Goal: Information Seeking & Learning: Find specific fact

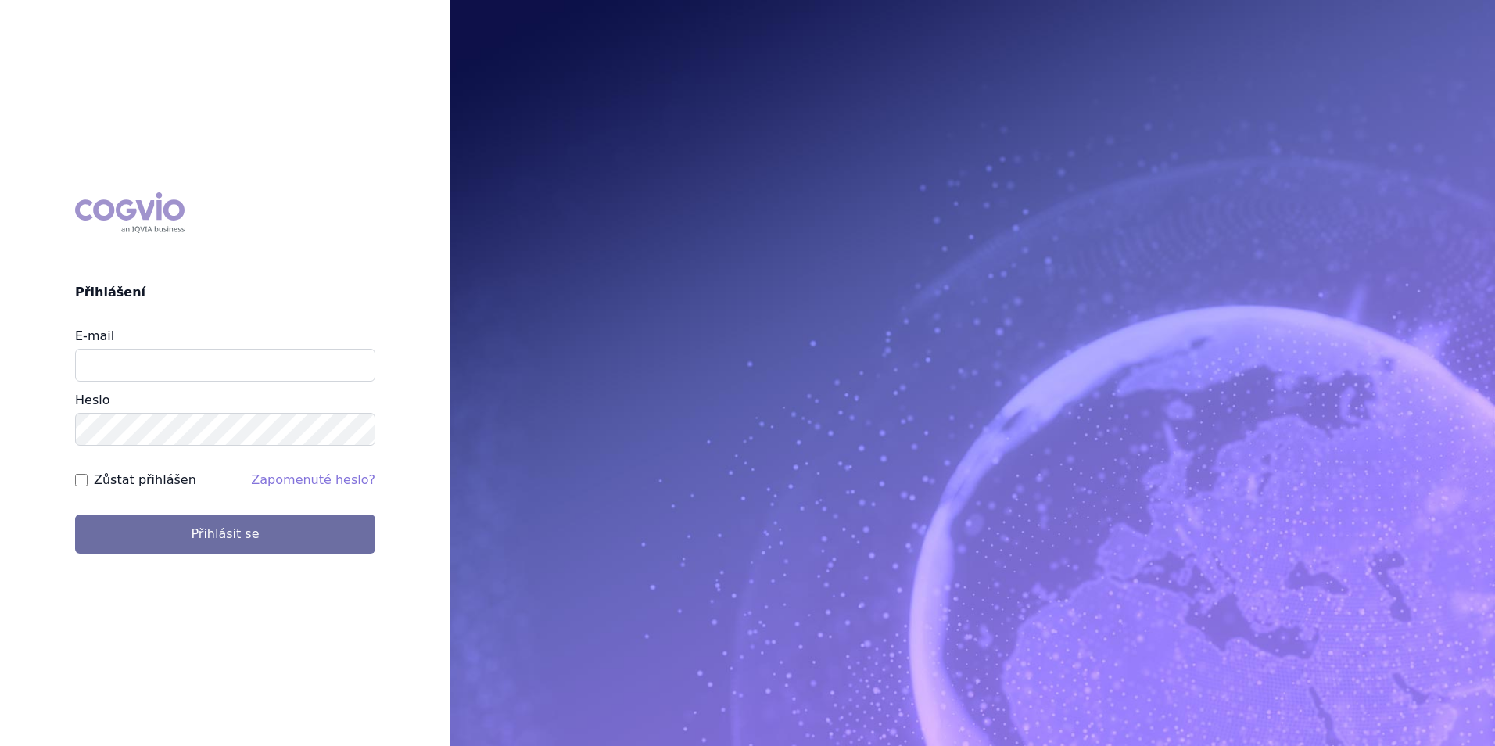
type input "[EMAIL_ADDRESS][DOMAIN_NAME]"
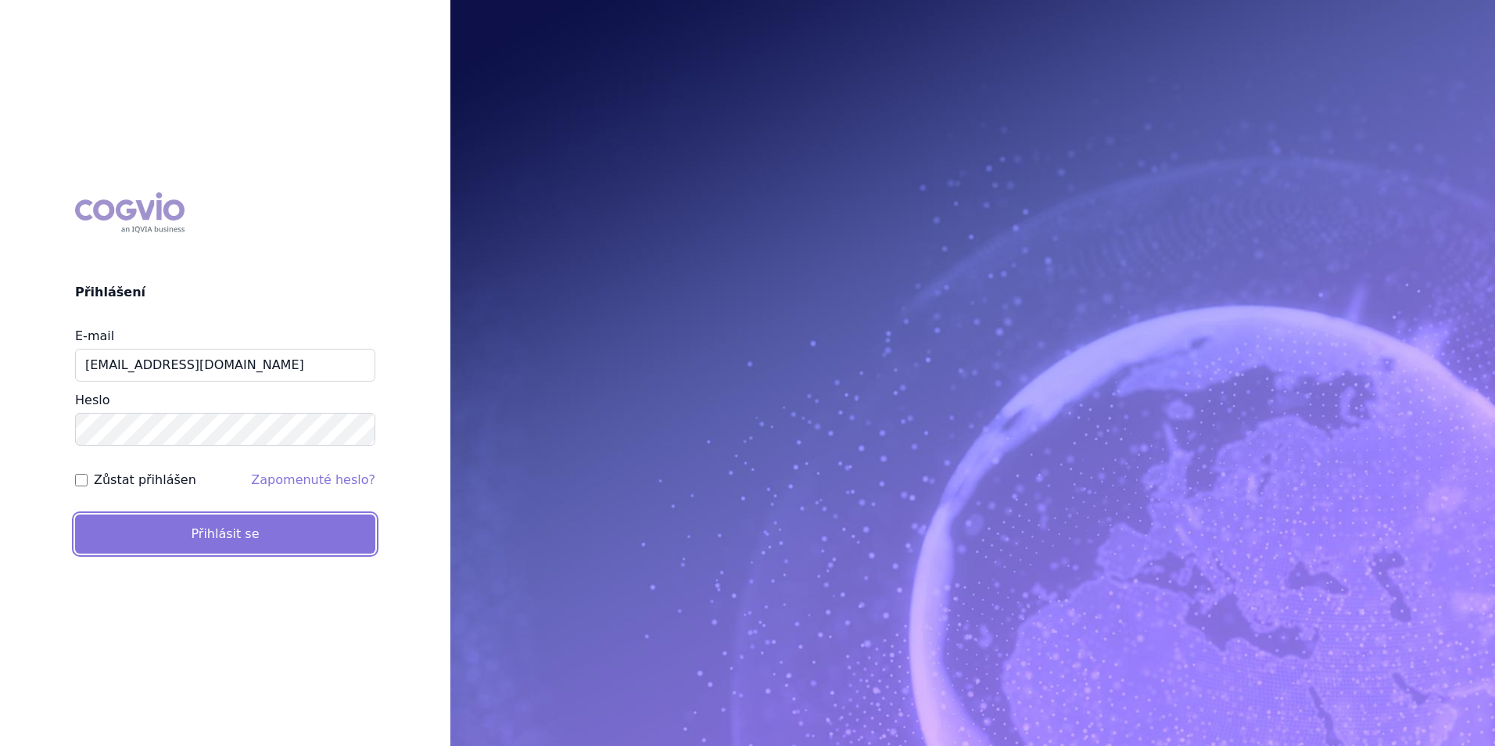
click at [196, 525] on button "Přihlásit se" at bounding box center [225, 534] width 300 height 39
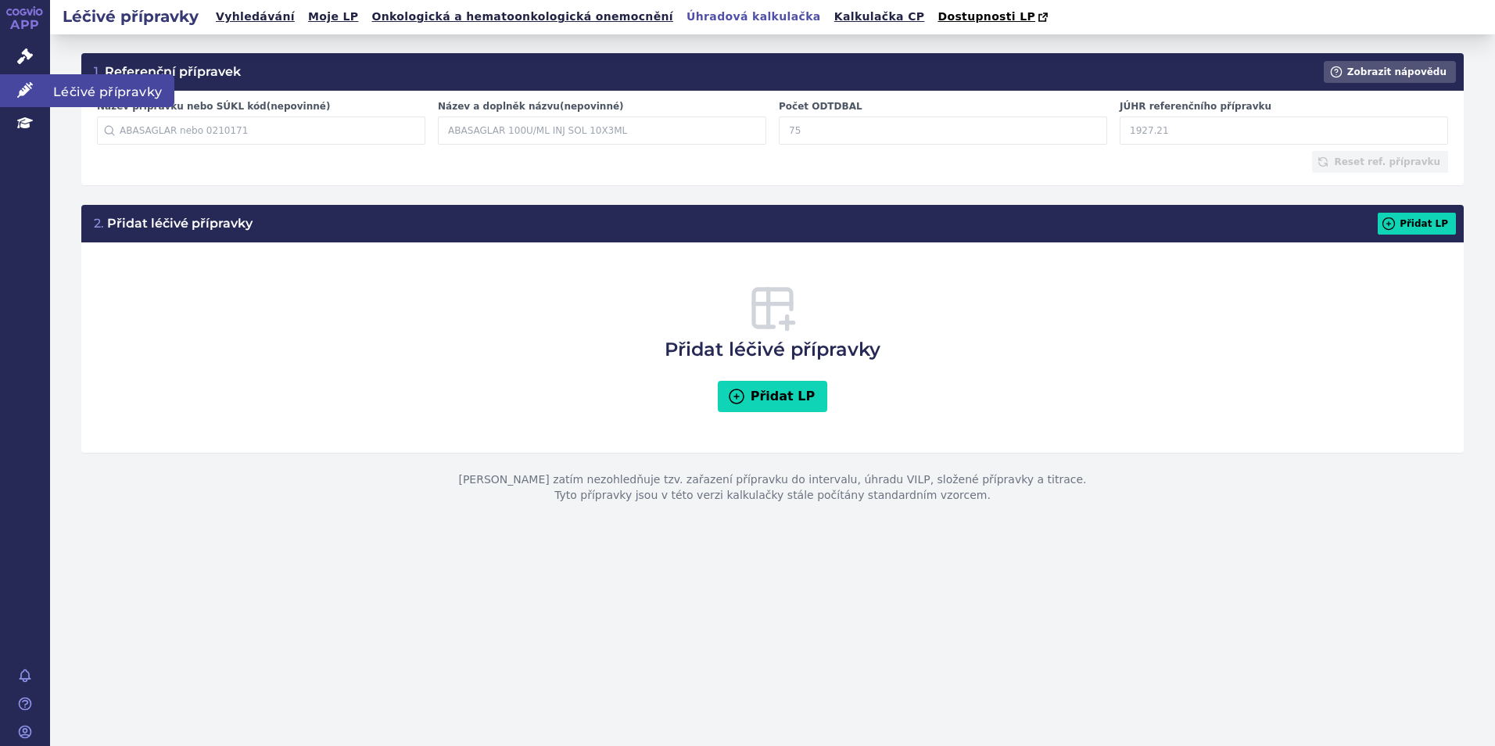
click at [38, 88] on link "Léčivé přípravky" at bounding box center [25, 90] width 50 height 33
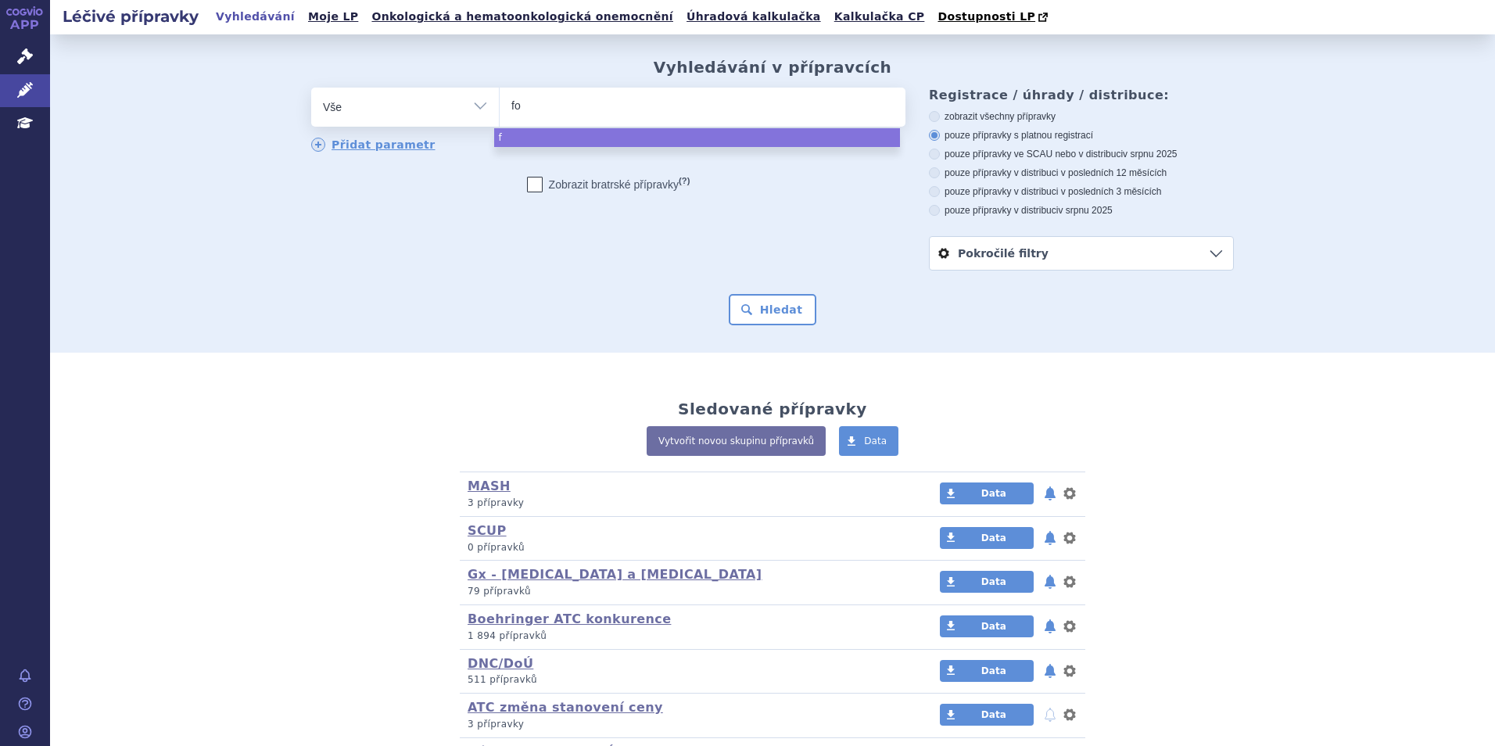
type input "for"
type input "forxi"
type input "forxiga"
select select "forxiga"
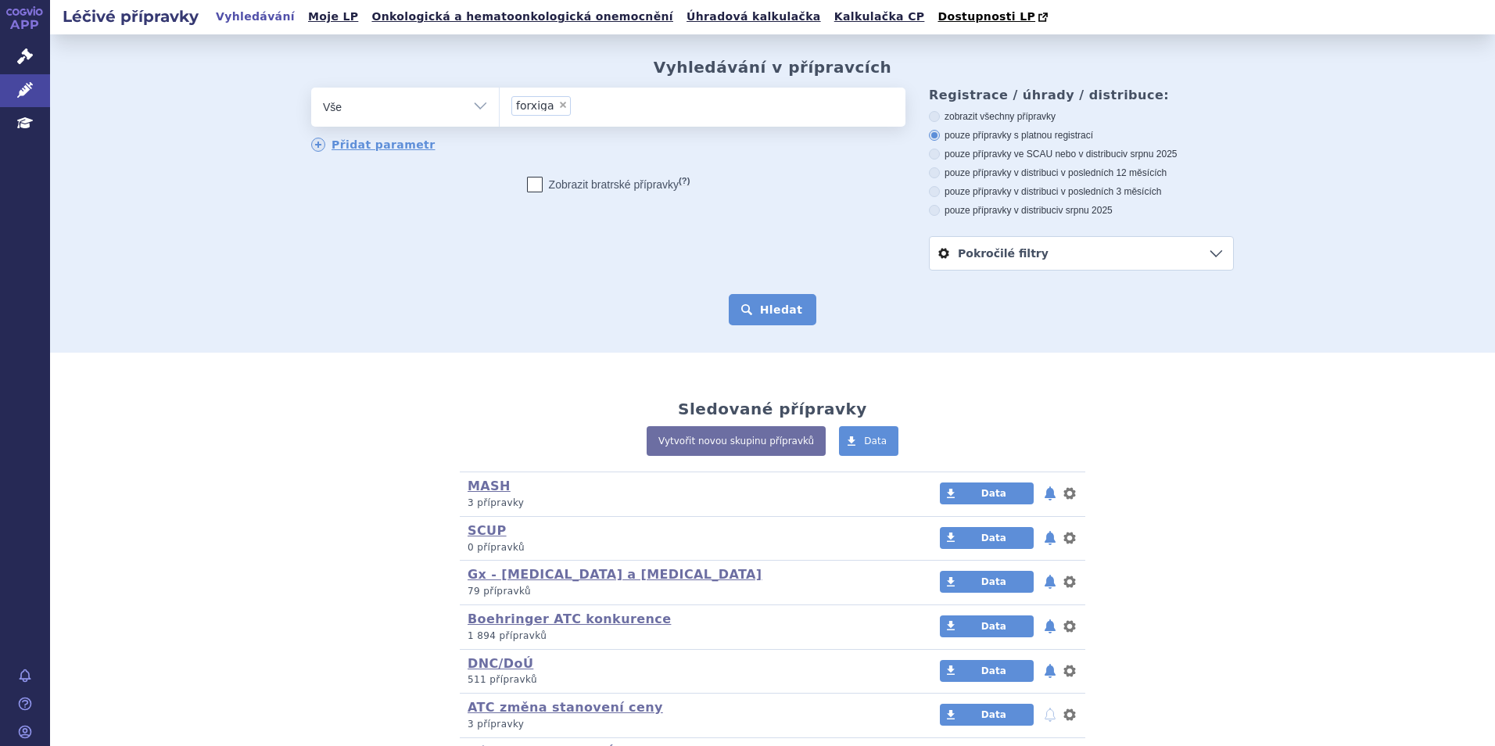
click at [786, 322] on button "Hledat" at bounding box center [773, 309] width 88 height 31
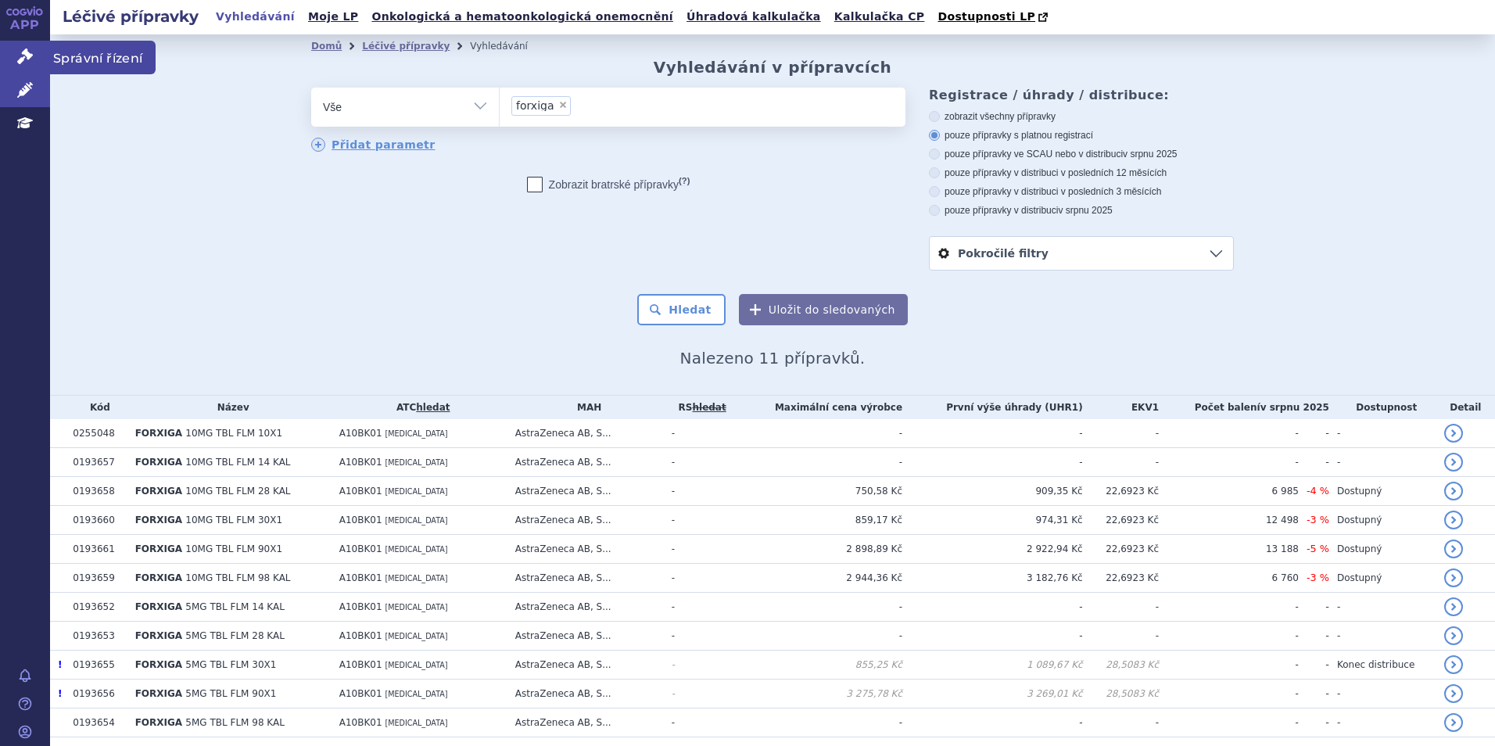
click at [45, 52] on link "Správní řízení" at bounding box center [25, 57] width 50 height 33
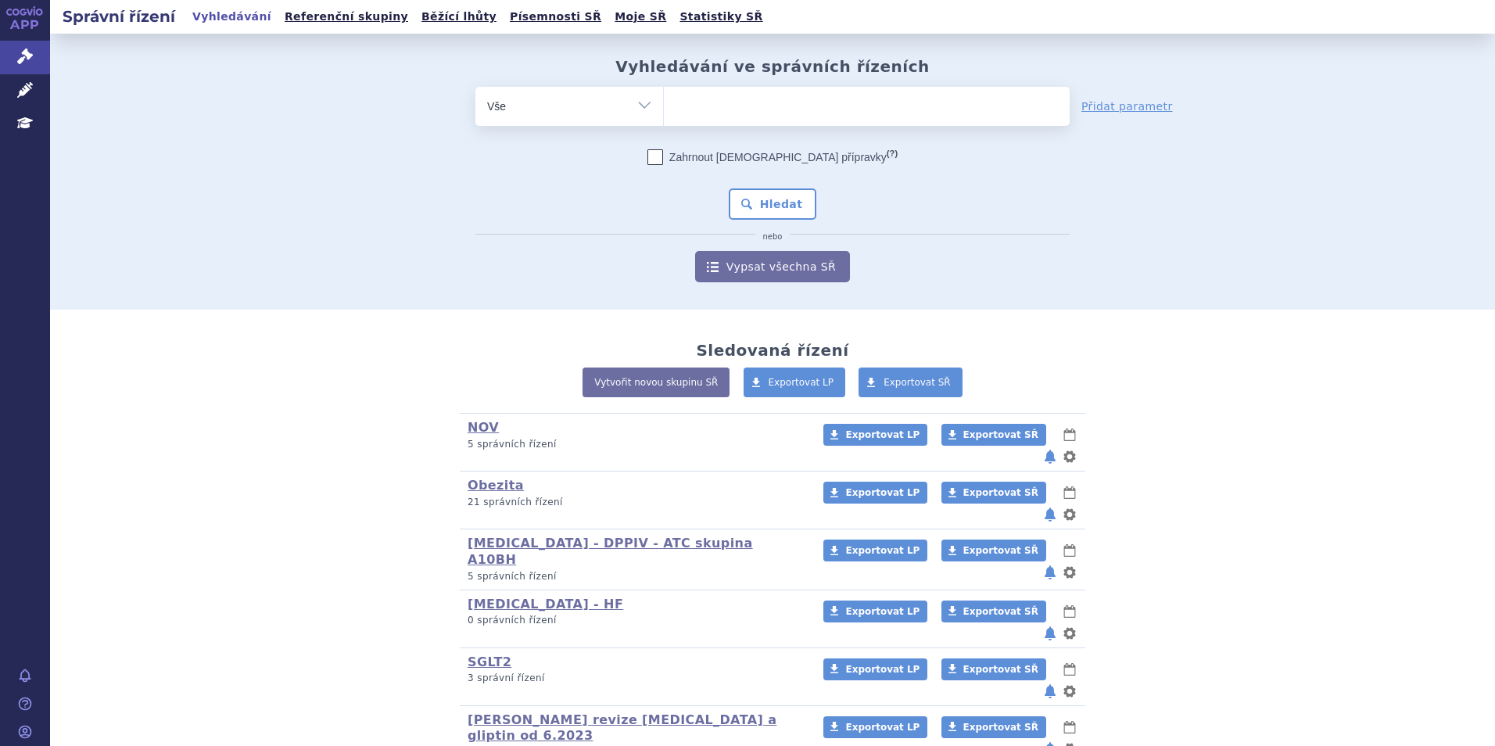
click at [724, 108] on ul at bounding box center [867, 103] width 406 height 33
click at [664, 108] on select at bounding box center [663, 105] width 1 height 39
type input "fo"
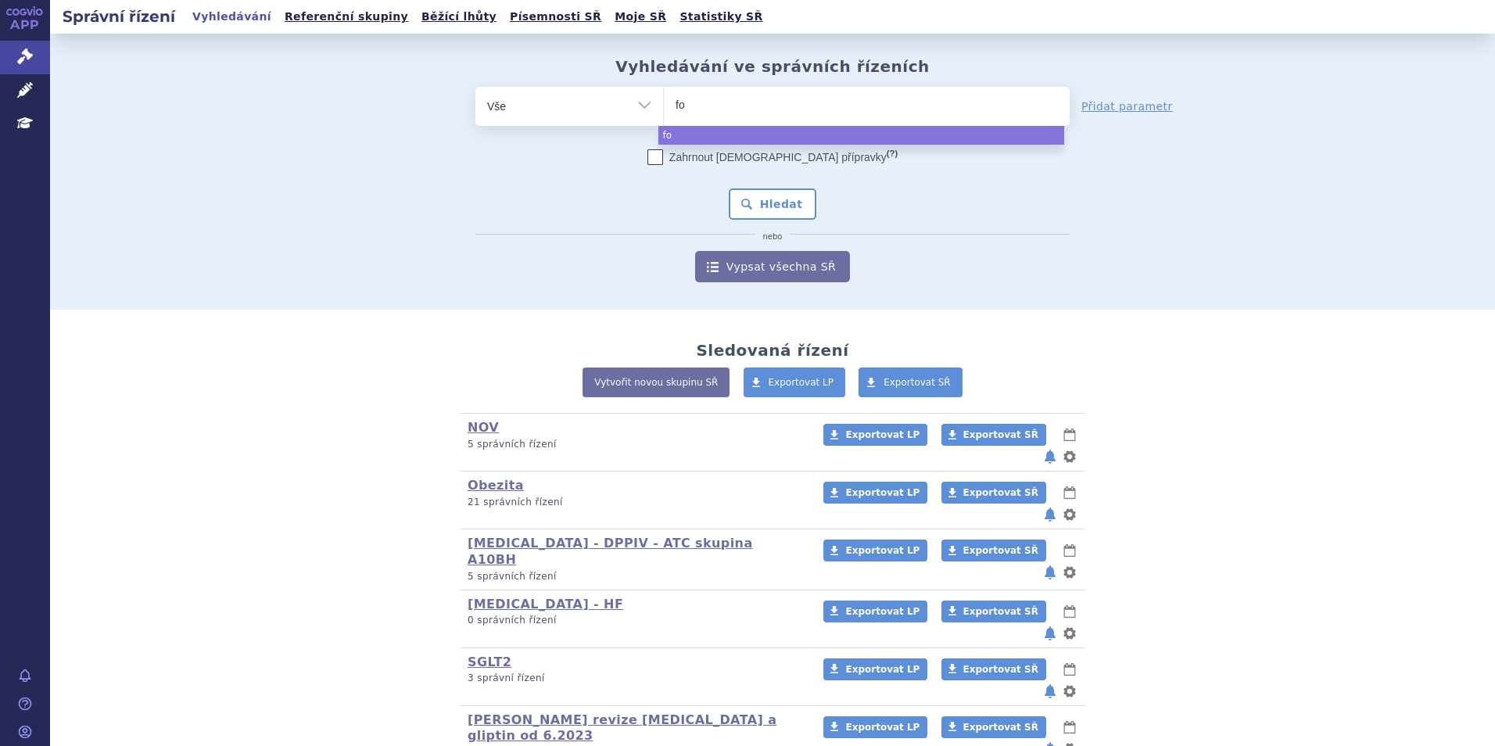
type input "for"
type input "forx"
type input "forxi"
type input "forxig"
type input "forxiga"
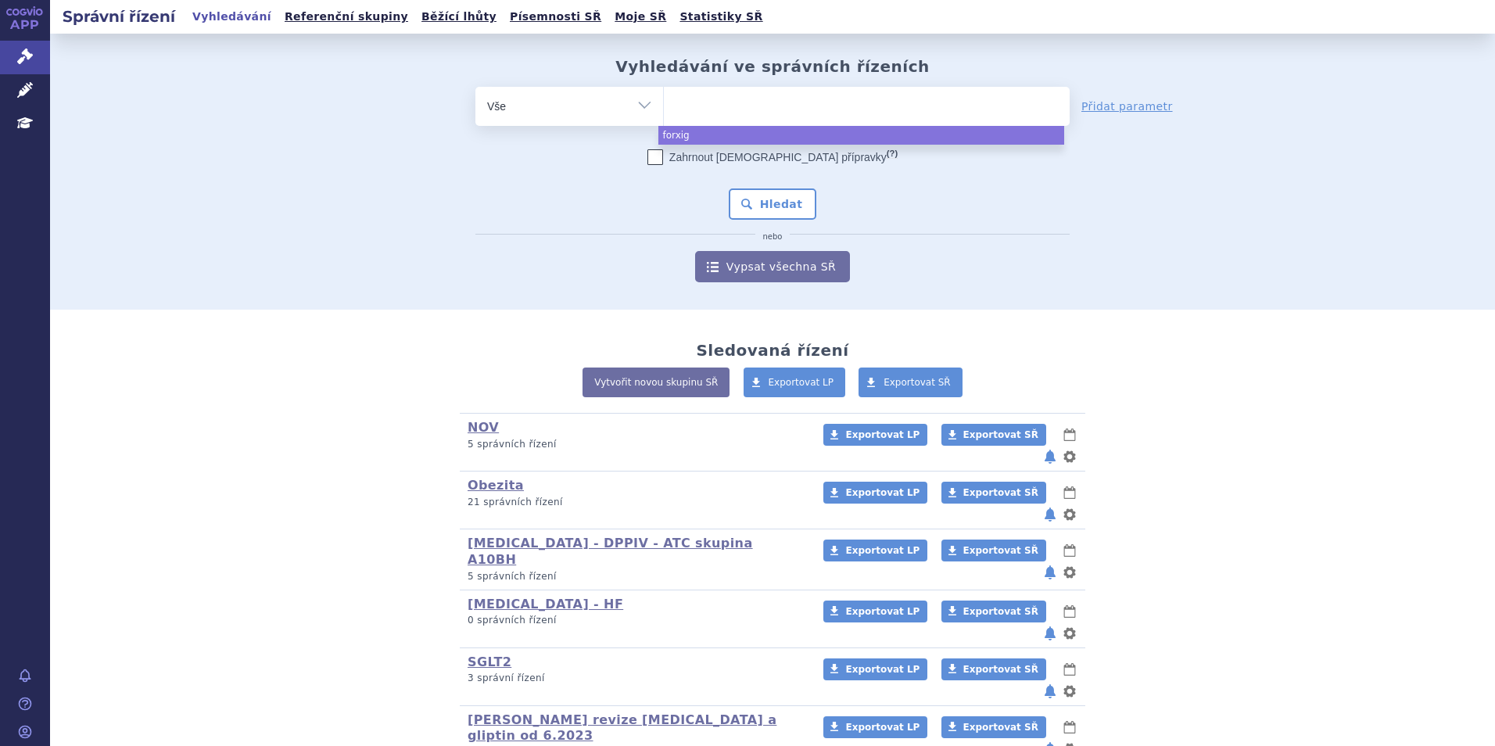
select select "forxiga"
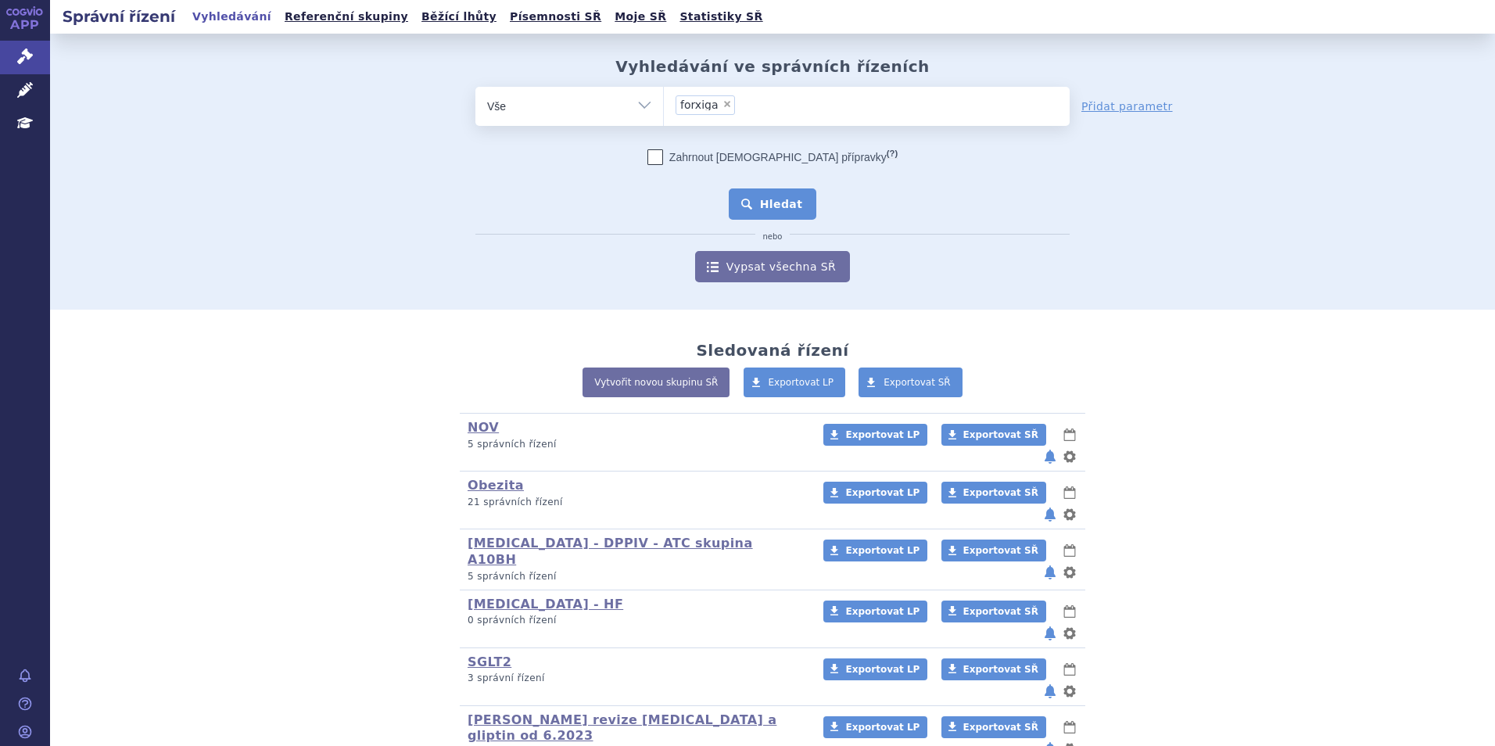
click at [783, 220] on button "Hledat" at bounding box center [773, 203] width 88 height 31
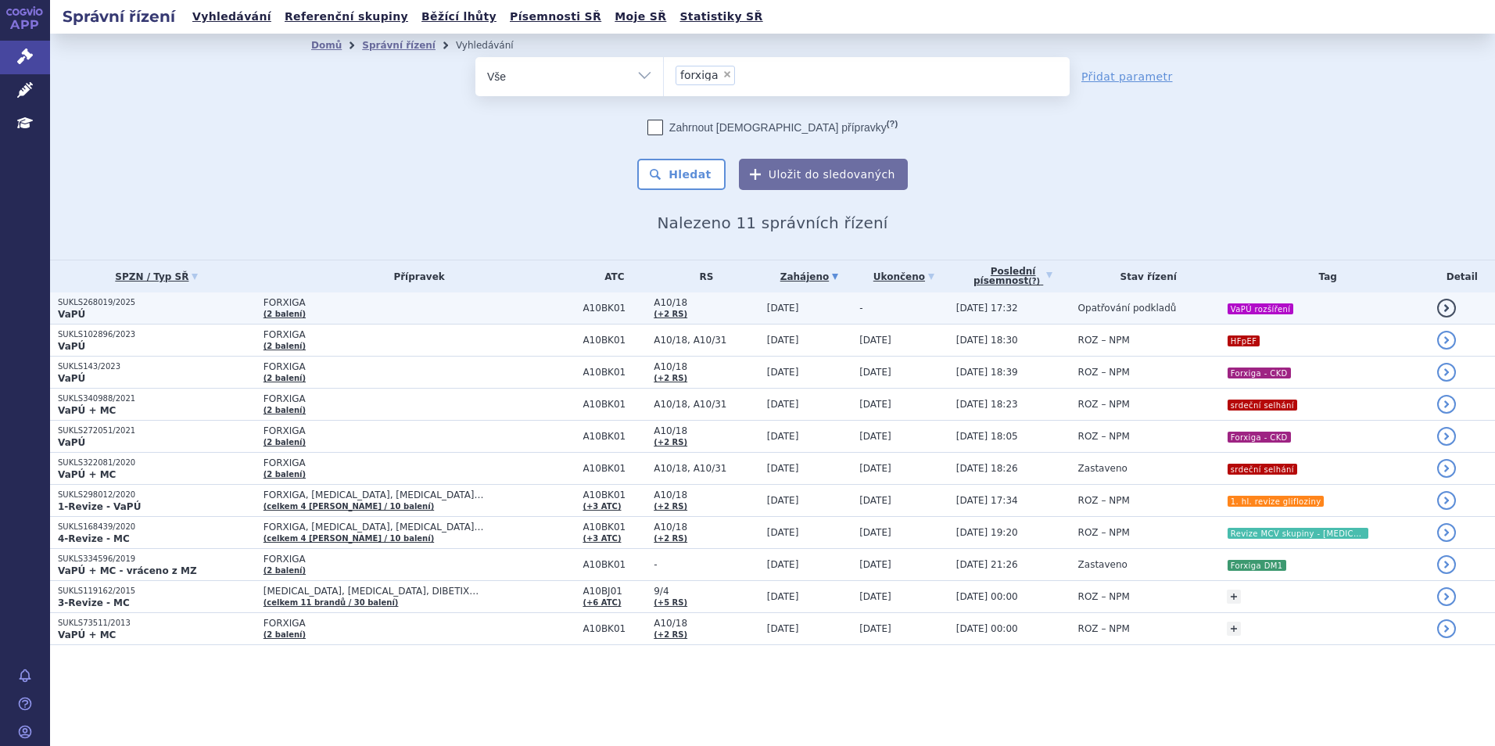
click at [425, 309] on td "FORXIGA (2 balení)" at bounding box center [416, 309] width 320 height 32
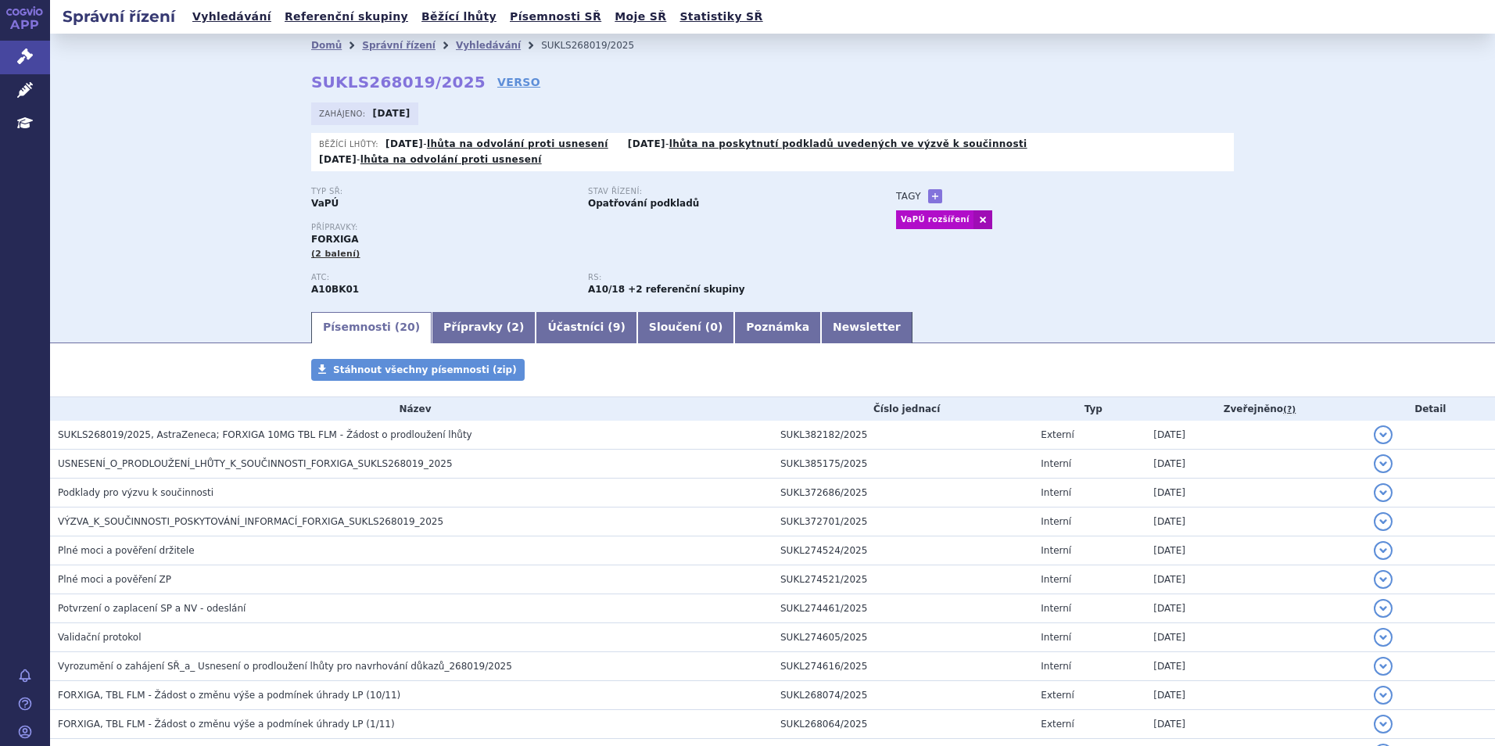
click at [465, 37] on li "Vyhledávání" at bounding box center [498, 45] width 85 height 23
click at [465, 40] on link "Vyhledávání" at bounding box center [488, 45] width 65 height 11
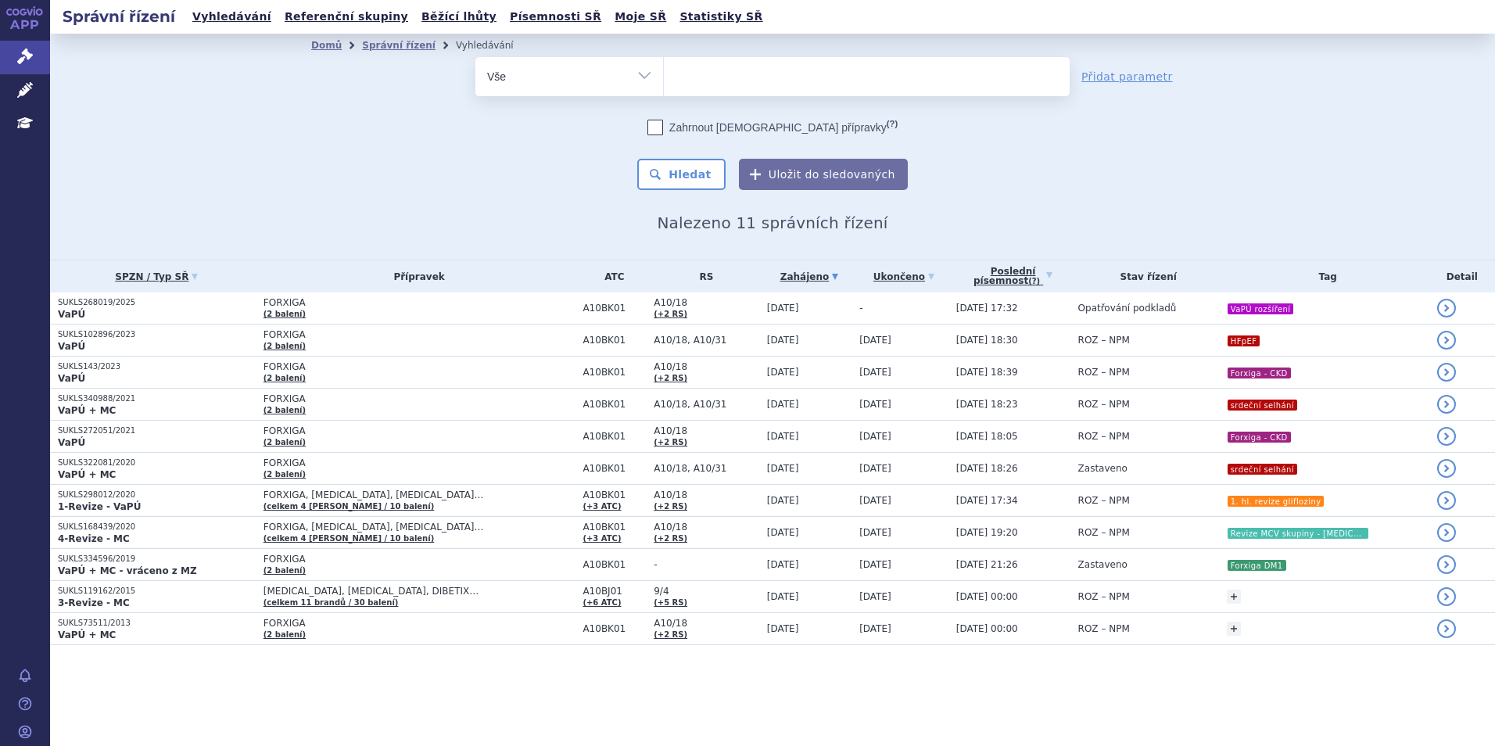
select select
click at [721, 74] on ul at bounding box center [867, 73] width 406 height 33
click at [664, 74] on select "forxiga" at bounding box center [663, 75] width 1 height 39
type input "jar"
type input "jard"
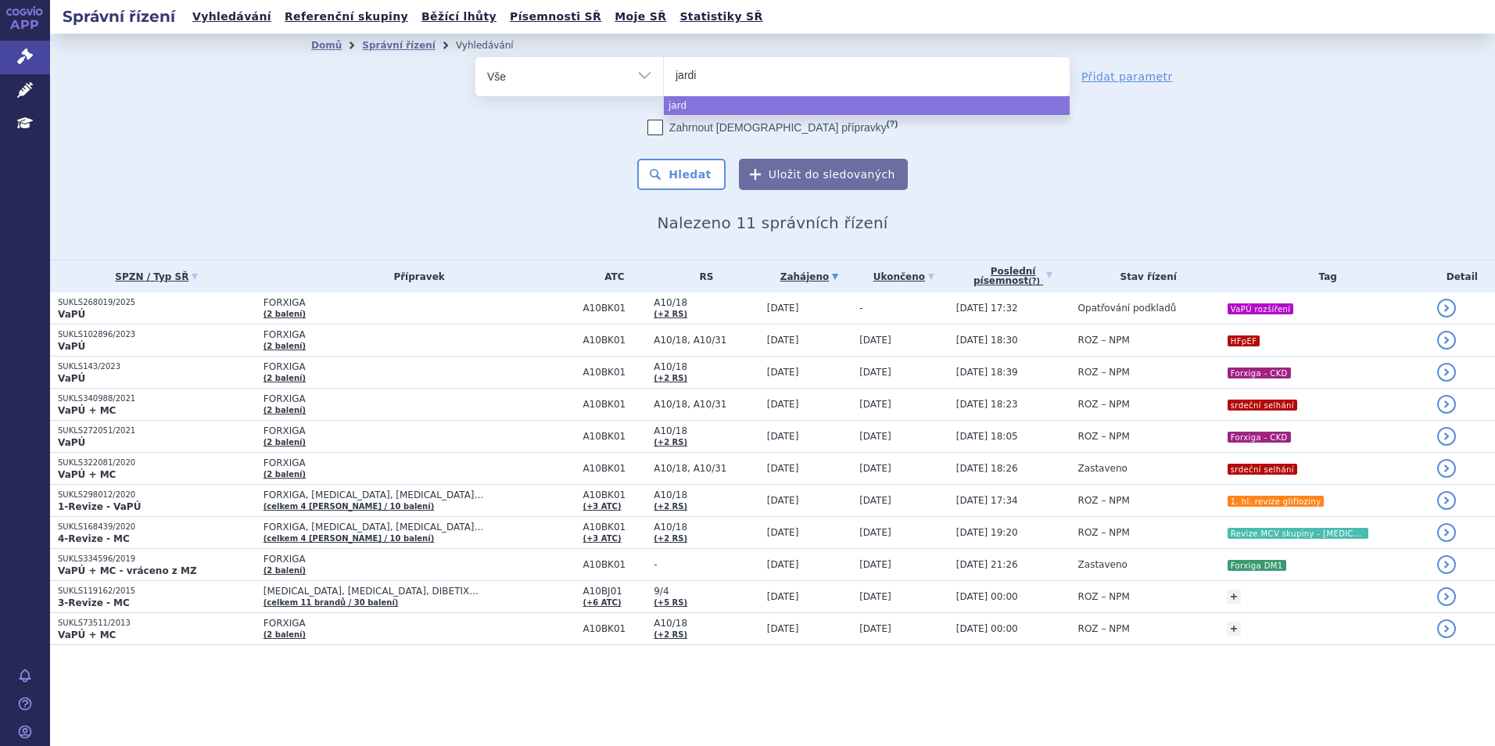
type input "jardia"
type input "jardian"
type input "jardiance"
select select "jardiance"
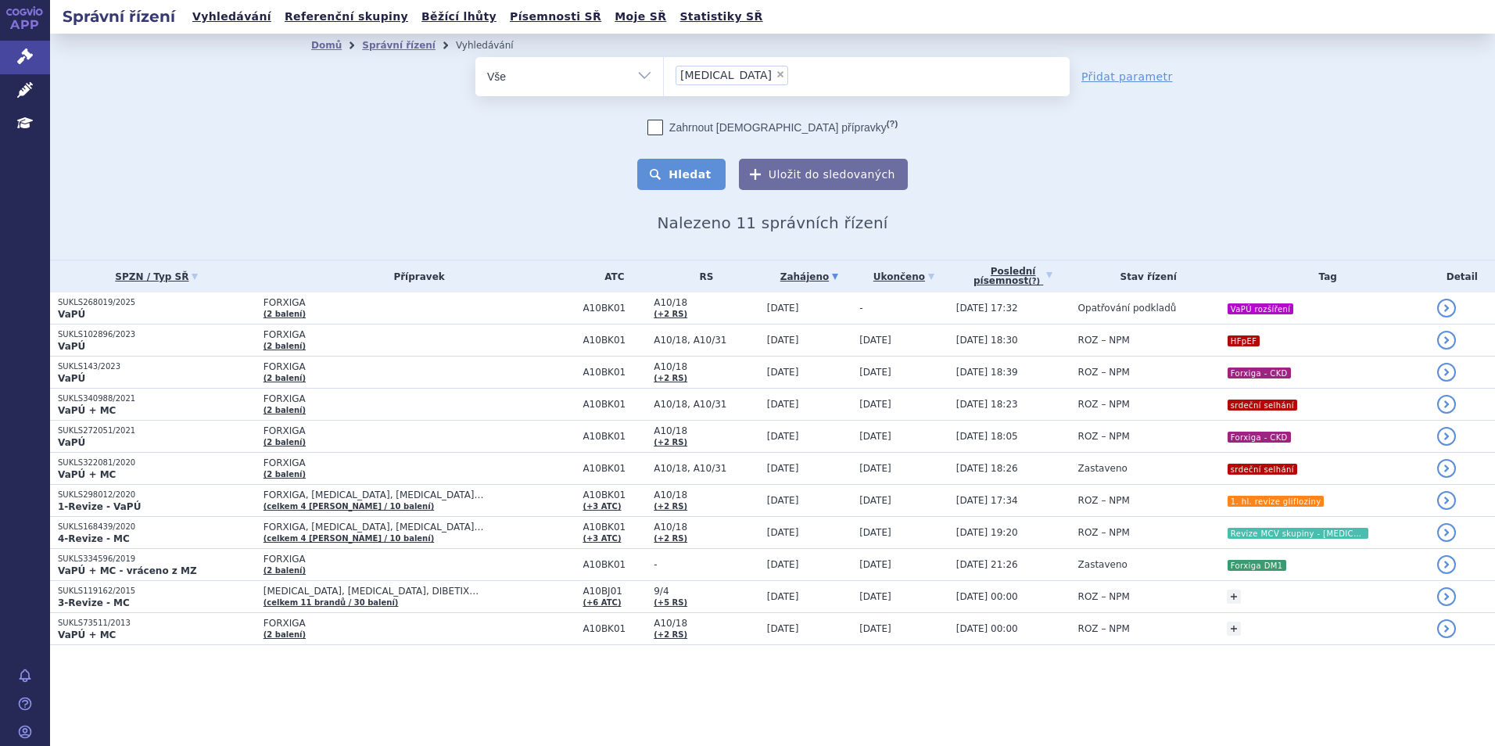
click at [692, 174] on button "Hledat" at bounding box center [681, 174] width 88 height 31
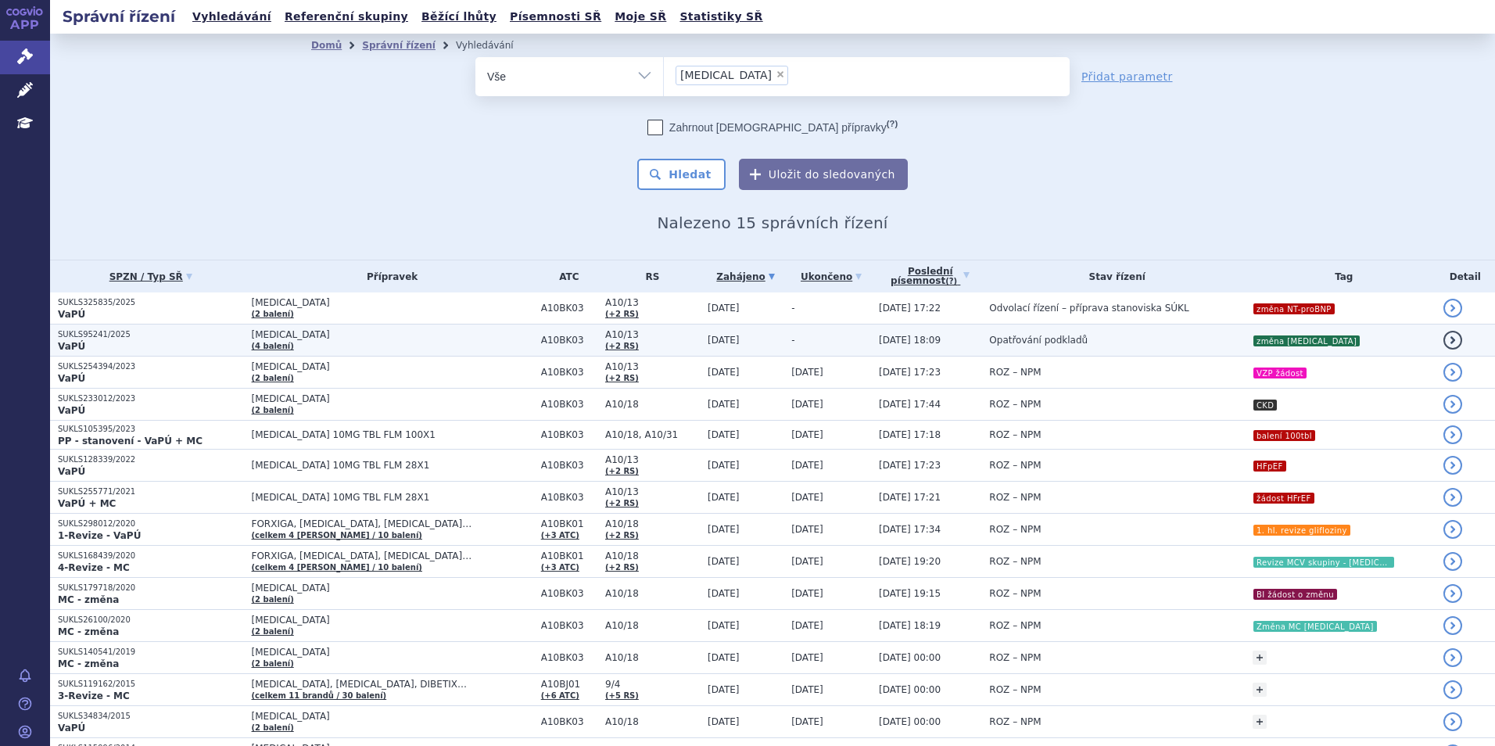
click at [420, 331] on span "[MEDICAL_DATA]" at bounding box center [393, 334] width 282 height 11
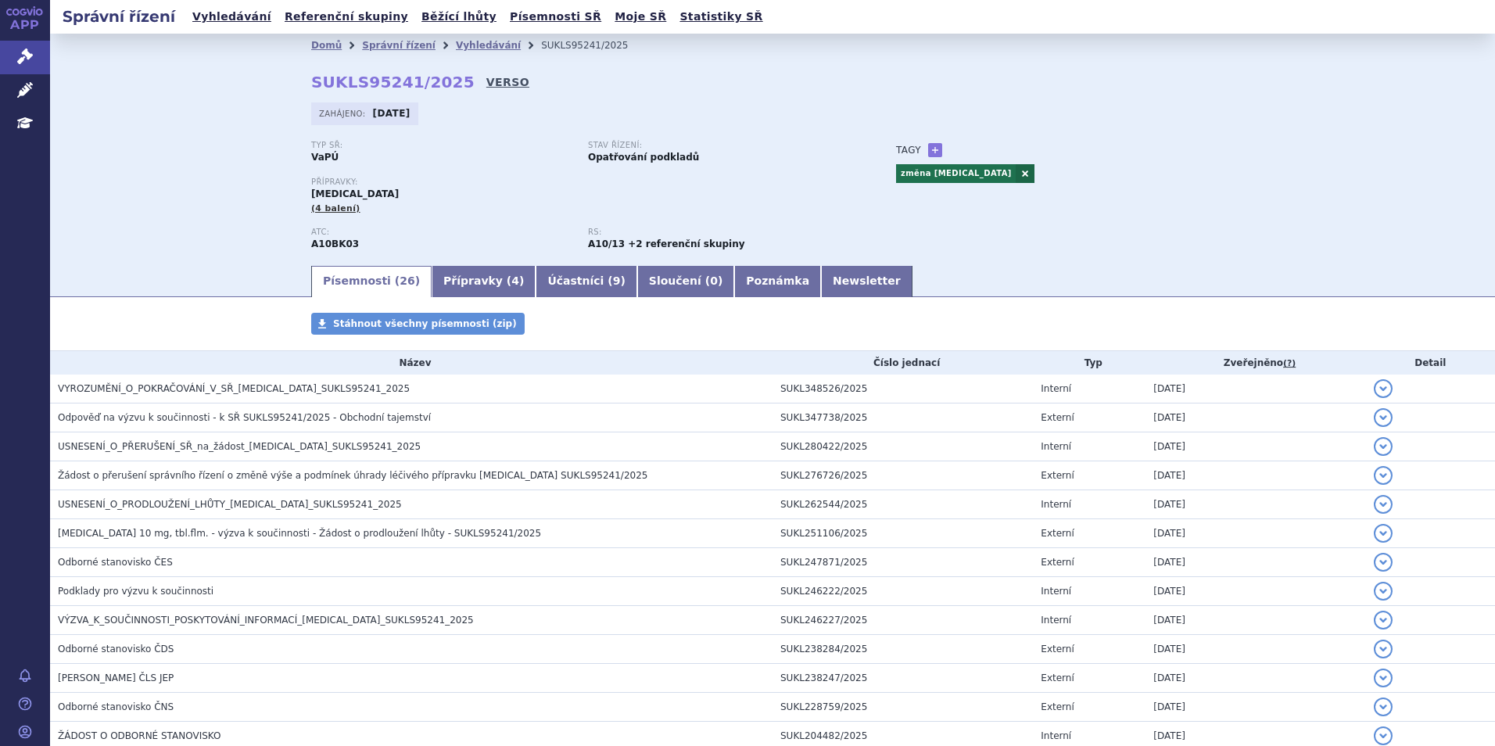
click at [486, 80] on link "VERSO" at bounding box center [507, 82] width 43 height 16
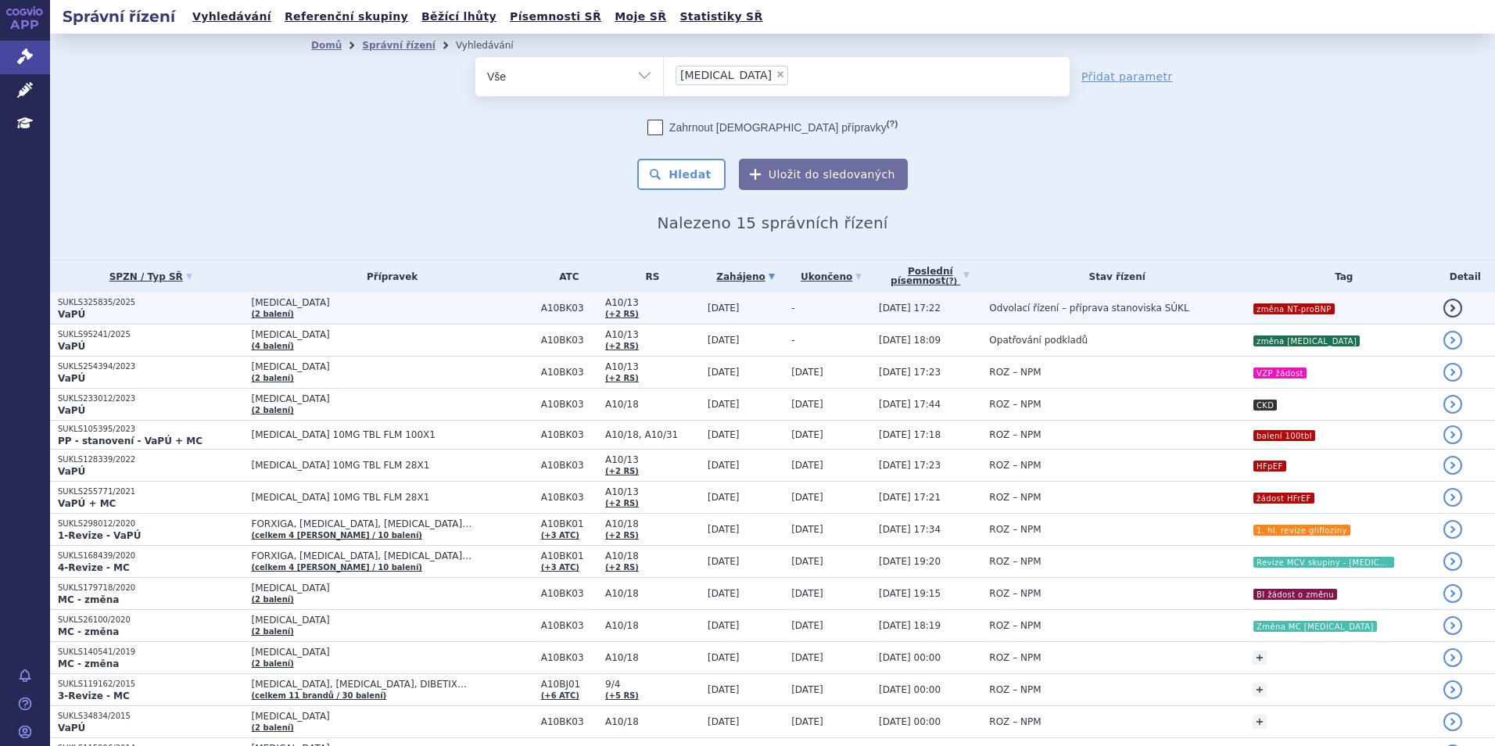
click at [623, 306] on span "A10/13" at bounding box center [652, 302] width 95 height 11
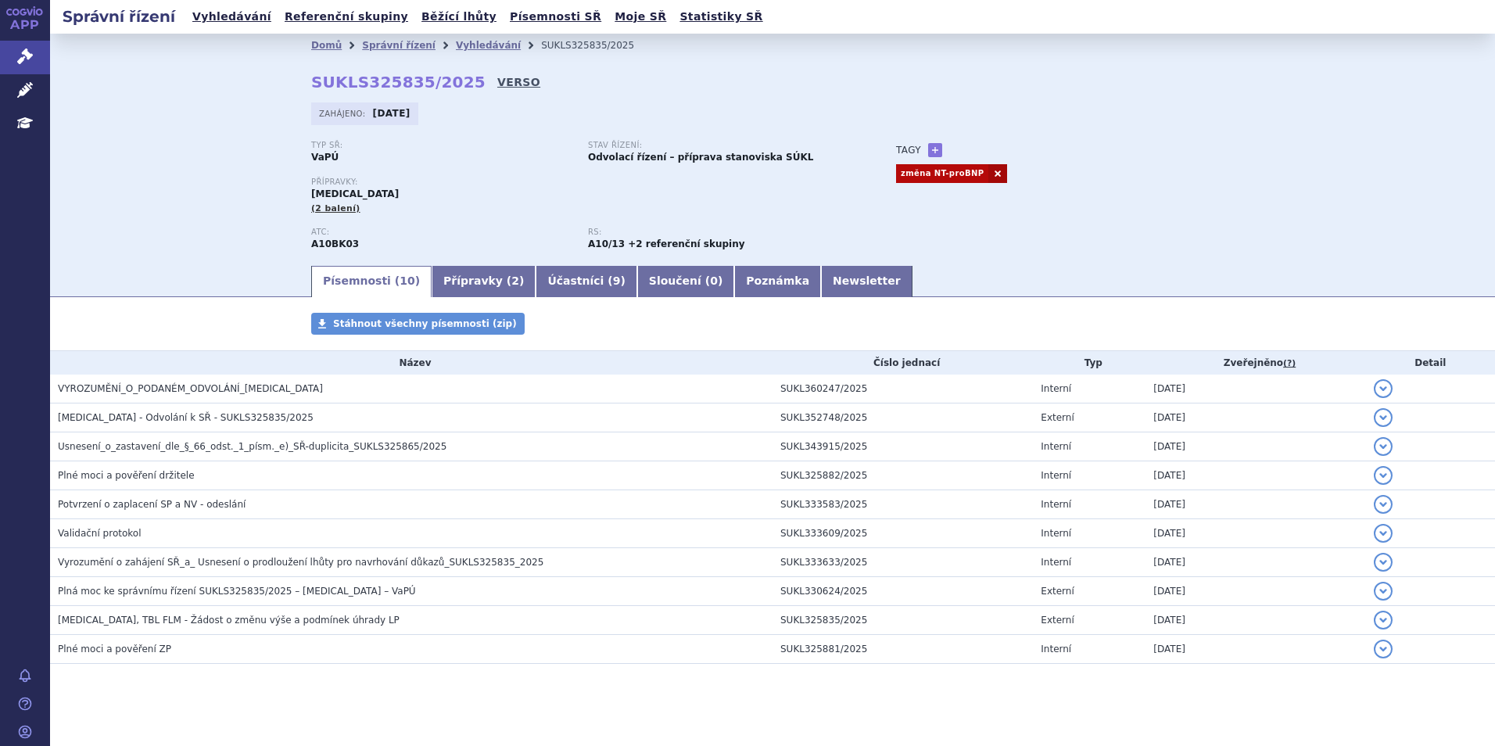
click at [497, 88] on link "VERSO" at bounding box center [518, 82] width 43 height 16
